Goal: Task Accomplishment & Management: Use online tool/utility

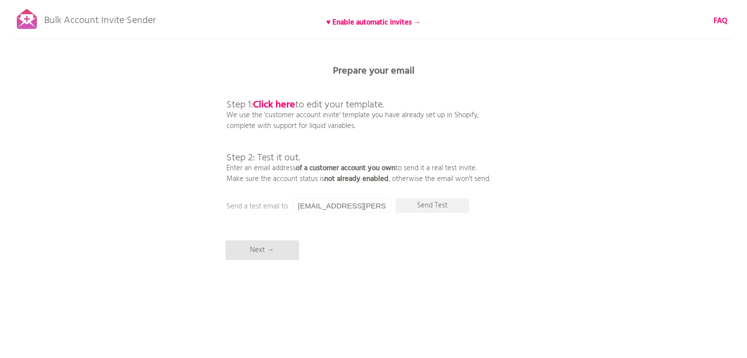
drag, startPoint x: 264, startPoint y: 156, endPoint x: 330, endPoint y: 194, distance: 76.3
click at [328, 183] on p "Step 1: Click here to edit your template. We use the 'customer account invite' …" at bounding box center [358, 132] width 264 height 106
click at [363, 210] on input "[EMAIL_ADDRESS][PERSON_NAME][DOMAIN_NAME]" at bounding box center [342, 205] width 98 height 15
click at [405, 20] on b "♥ Enable automatic invites →" at bounding box center [373, 23] width 95 height 12
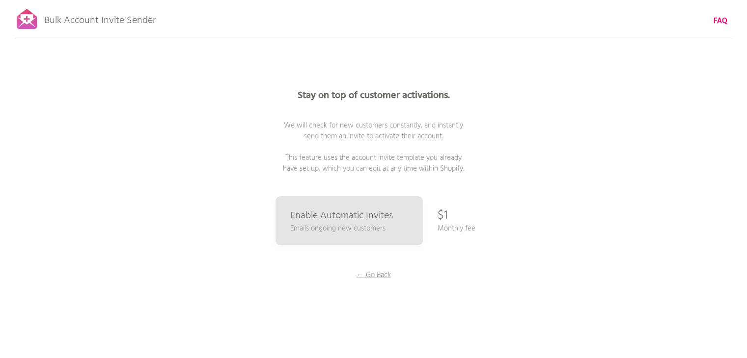
drag, startPoint x: 361, startPoint y: 122, endPoint x: 437, endPoint y: 139, distance: 77.5
click at [442, 138] on span "We will check for new customers constantly, and instantly send them an invite t…" at bounding box center [373, 147] width 181 height 55
click at [353, 157] on span "We will check for new customers constantly, and instantly send them an invite t…" at bounding box center [373, 147] width 181 height 55
drag, startPoint x: 322, startPoint y: 157, endPoint x: 465, endPoint y: 164, distance: 143.5
click at [465, 164] on p "Stay on top of customer activations. We will check for new customers constantly…" at bounding box center [373, 132] width 295 height 83
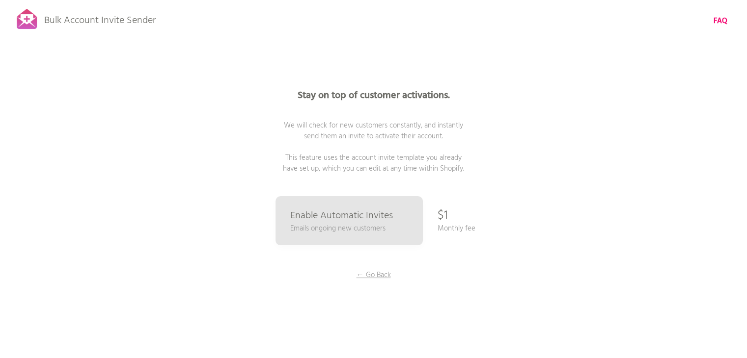
click at [382, 168] on span "We will check for new customers constantly, and instantly send them an invite t…" at bounding box center [373, 147] width 181 height 55
drag, startPoint x: 332, startPoint y: 157, endPoint x: 403, endPoint y: 161, distance: 70.3
click at [403, 161] on span "We will check for new customers constantly, and instantly send them an invite t…" at bounding box center [373, 147] width 181 height 55
click at [402, 168] on span "We will check for new customers constantly, and instantly send them an invite t…" at bounding box center [373, 147] width 181 height 55
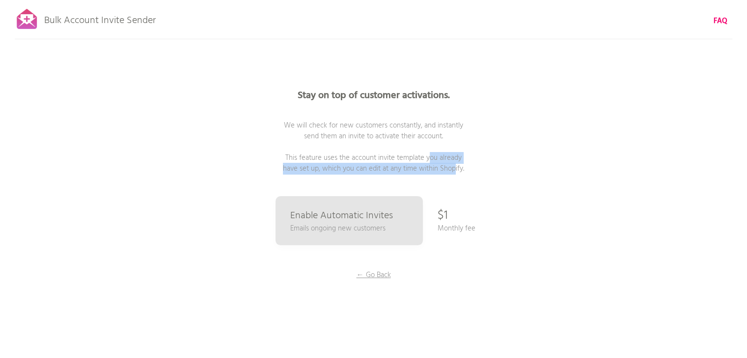
drag, startPoint x: 407, startPoint y: 158, endPoint x: 439, endPoint y: 164, distance: 33.0
click at [439, 164] on span "We will check for new customers constantly, and instantly send them an invite t…" at bounding box center [373, 147] width 181 height 55
click at [382, 171] on span "We will check for new customers constantly, and instantly send them an invite t…" at bounding box center [373, 147] width 181 height 55
drag, startPoint x: 352, startPoint y: 162, endPoint x: 461, endPoint y: 173, distance: 109.5
click at [459, 171] on span "We will check for new customers constantly, and instantly send them an invite t…" at bounding box center [373, 147] width 181 height 55
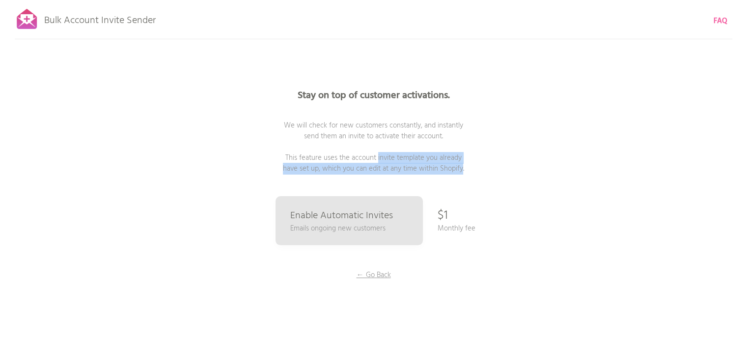
click at [719, 20] on b "FAQ" at bounding box center [720, 21] width 14 height 12
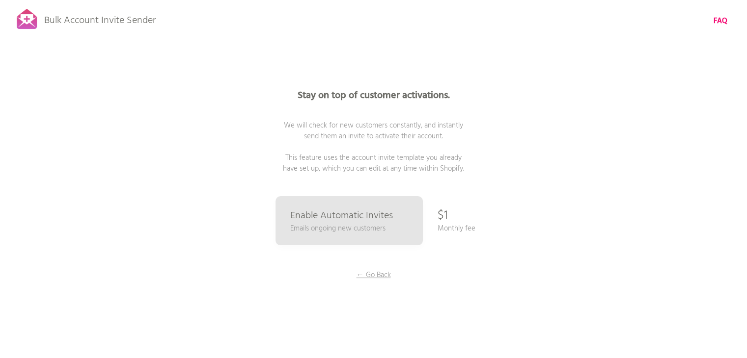
click at [358, 110] on p "Stay on top of customer activations. We will check for new customers constantly…" at bounding box center [373, 132] width 295 height 83
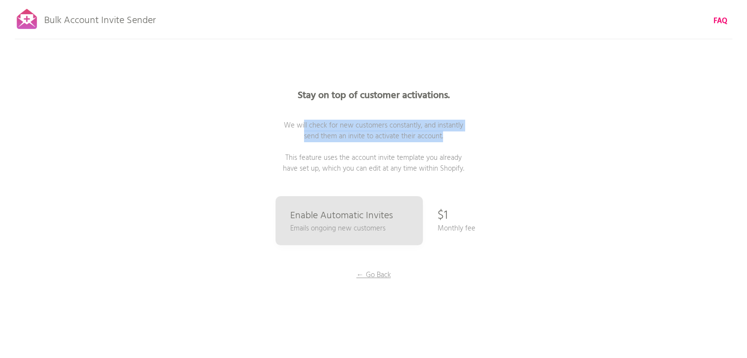
drag, startPoint x: 283, startPoint y: 130, endPoint x: 434, endPoint y: 142, distance: 151.2
click at [434, 142] on span "We will check for new customers constantly, and instantly send them an invite t…" at bounding box center [373, 147] width 181 height 55
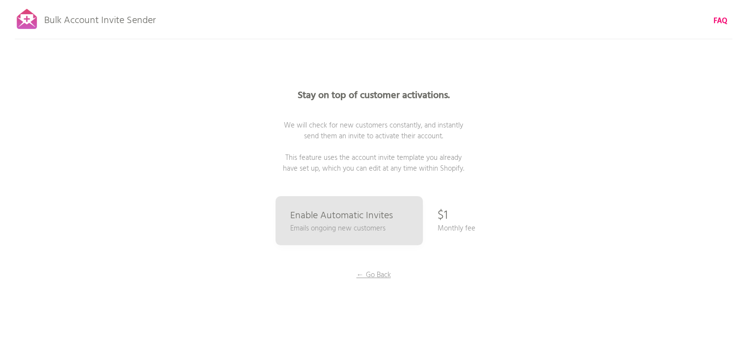
click at [336, 156] on span "We will check for new customers constantly, and instantly send them an invite t…" at bounding box center [373, 147] width 181 height 55
click at [623, 99] on div "Bulk Account Invite Sender ♥ Enable automatic invites → FAQ Synced all customer…" at bounding box center [373, 172] width 747 height 344
click at [373, 273] on p "← Go Back" at bounding box center [374, 275] width 74 height 11
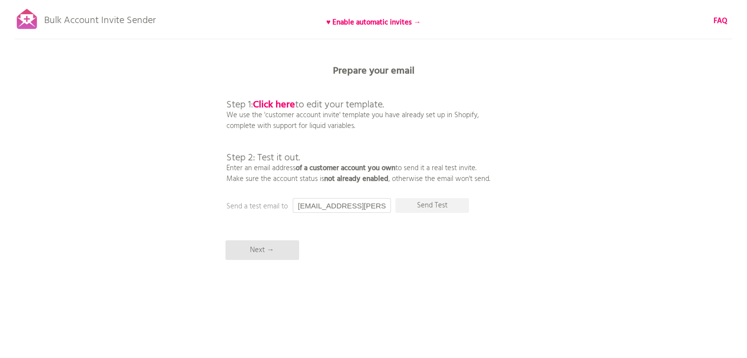
click at [332, 208] on input "[EMAIL_ADDRESS][PERSON_NAME][DOMAIN_NAME]" at bounding box center [342, 205] width 98 height 15
click at [426, 143] on p "Step 1: Click here to edit your template. We use the 'customer account invite' …" at bounding box center [358, 132] width 264 height 106
click at [421, 134] on p "Step 1: Click here to edit your template. We use the 'customer account invite' …" at bounding box center [358, 132] width 264 height 106
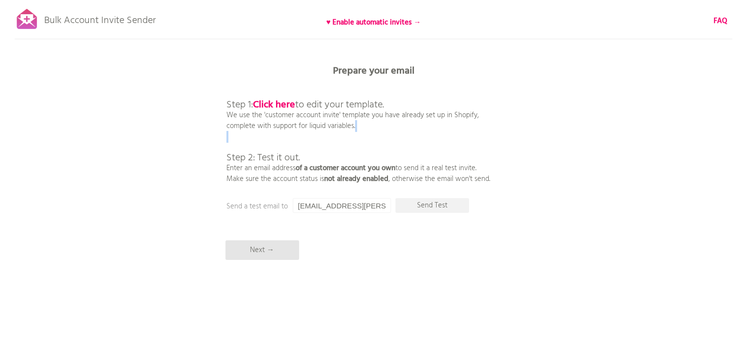
click at [421, 134] on p "Step 1: Click here to edit your template. We use the 'customer account invite' …" at bounding box center [358, 132] width 264 height 106
click at [295, 157] on span "Step 2: Test it out." at bounding box center [263, 158] width 74 height 16
click at [251, 124] on p "Step 1: Click here to edit your template. We use the 'customer account invite' …" at bounding box center [358, 132] width 264 height 106
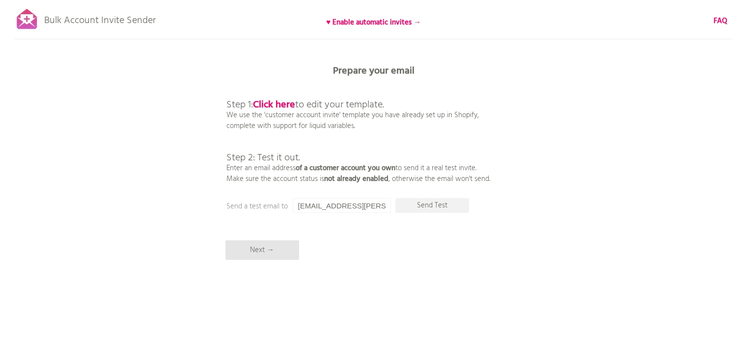
click at [428, 141] on p "Step 1: Click here to edit your template. We use the 'customer account invite' …" at bounding box center [358, 132] width 264 height 106
click at [403, 24] on b "♥ Enable automatic invites →" at bounding box center [373, 23] width 95 height 12
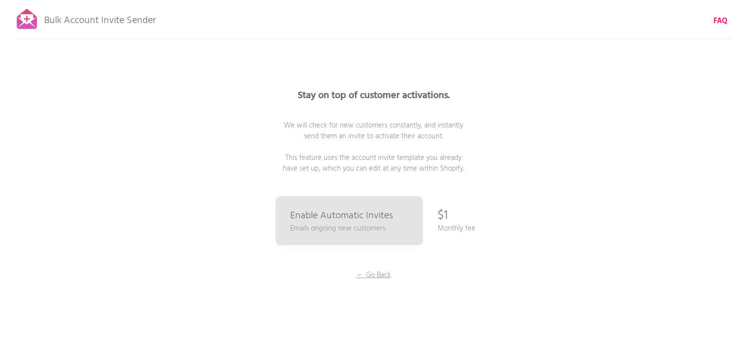
drag, startPoint x: 328, startPoint y: 125, endPoint x: 467, endPoint y: 135, distance: 140.3
click at [467, 135] on p "Stay on top of customer activations. We will check for new customers constantly…" at bounding box center [373, 132] width 295 height 83
click at [450, 142] on p "Stay on top of customer activations. We will check for new customers constantly…" at bounding box center [373, 132] width 295 height 83
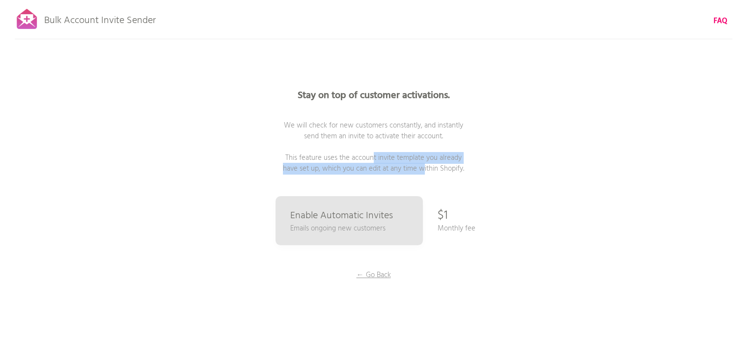
drag, startPoint x: 347, startPoint y: 161, endPoint x: 431, endPoint y: 157, distance: 84.1
click at [418, 164] on span "We will check for new customers constantly, and instantly send them an invite t…" at bounding box center [373, 147] width 181 height 55
